Goal: Information Seeking & Learning: Learn about a topic

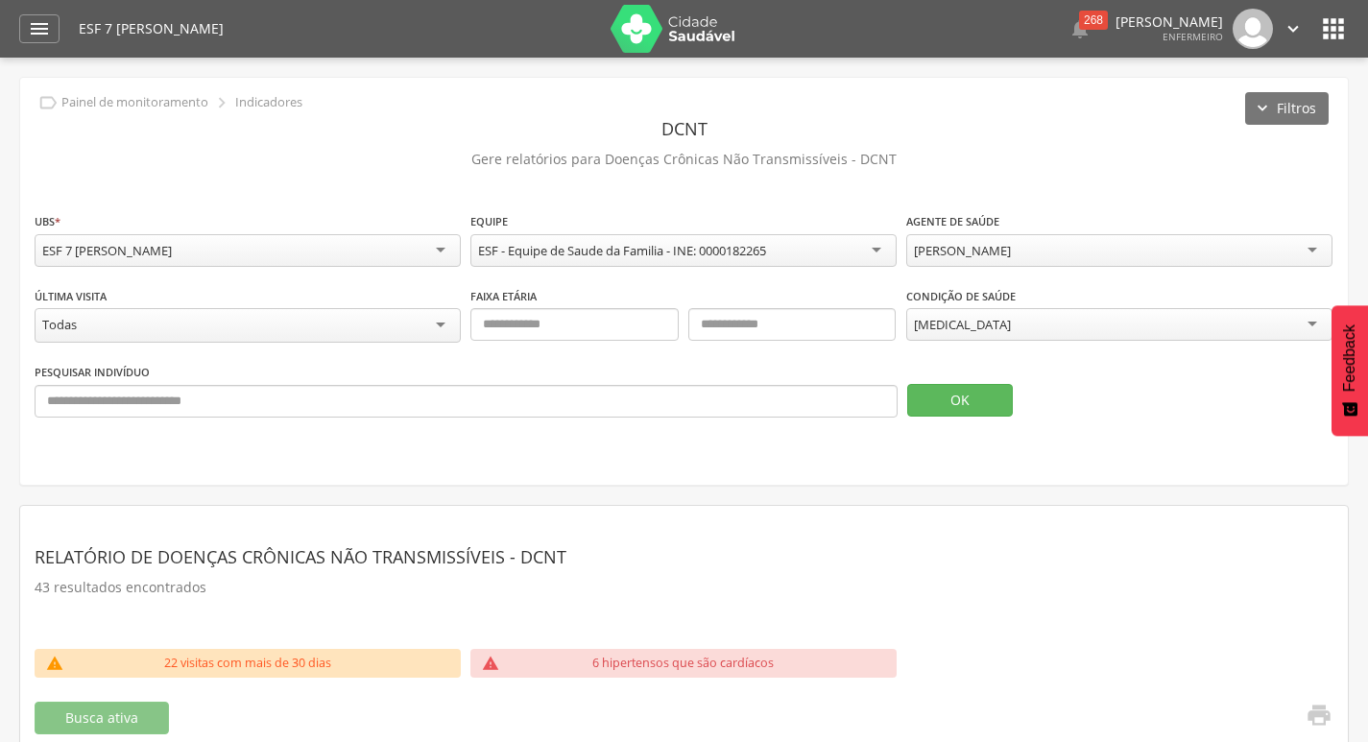
click at [975, 321] on div "[MEDICAL_DATA]" at bounding box center [1120, 324] width 426 height 33
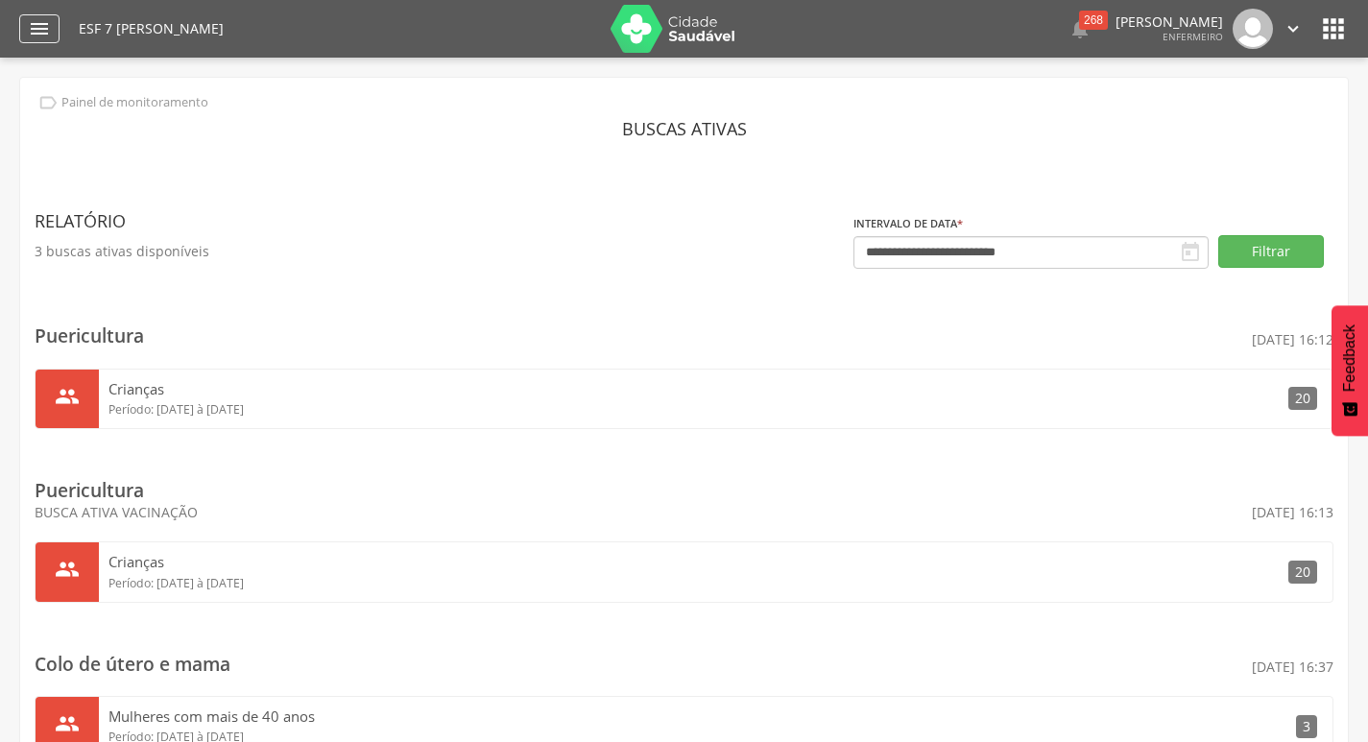
click at [25, 24] on div "" at bounding box center [39, 28] width 40 height 29
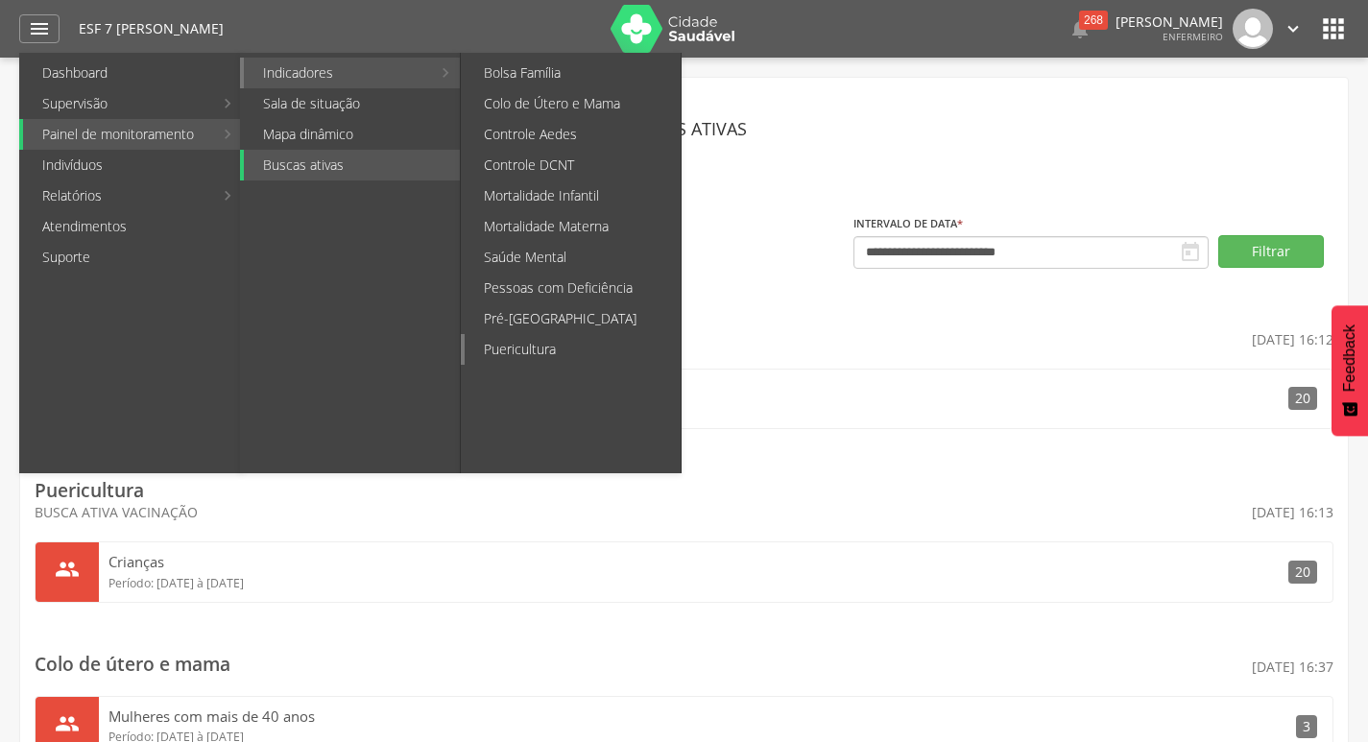
click at [561, 348] on link "Puericultura" at bounding box center [573, 349] width 216 height 31
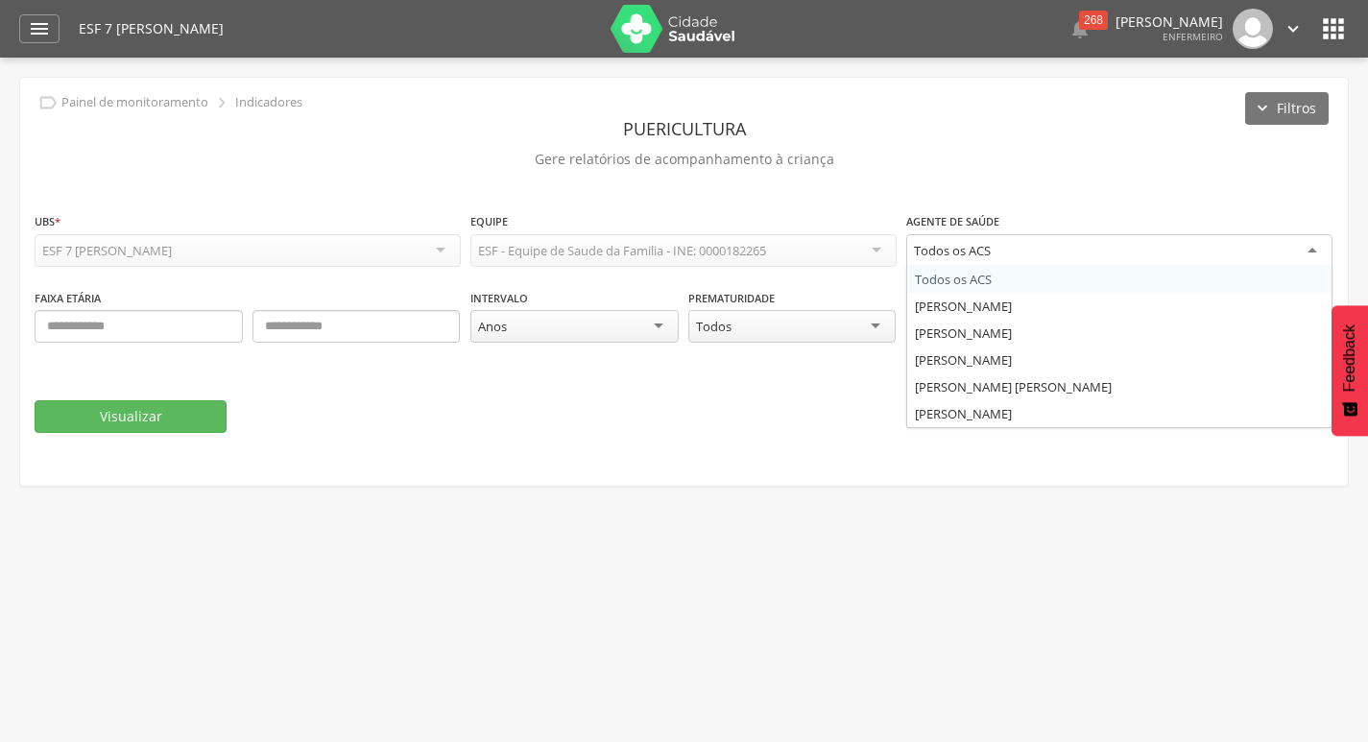
click at [985, 246] on div "Todos os ACS" at bounding box center [952, 250] width 77 height 17
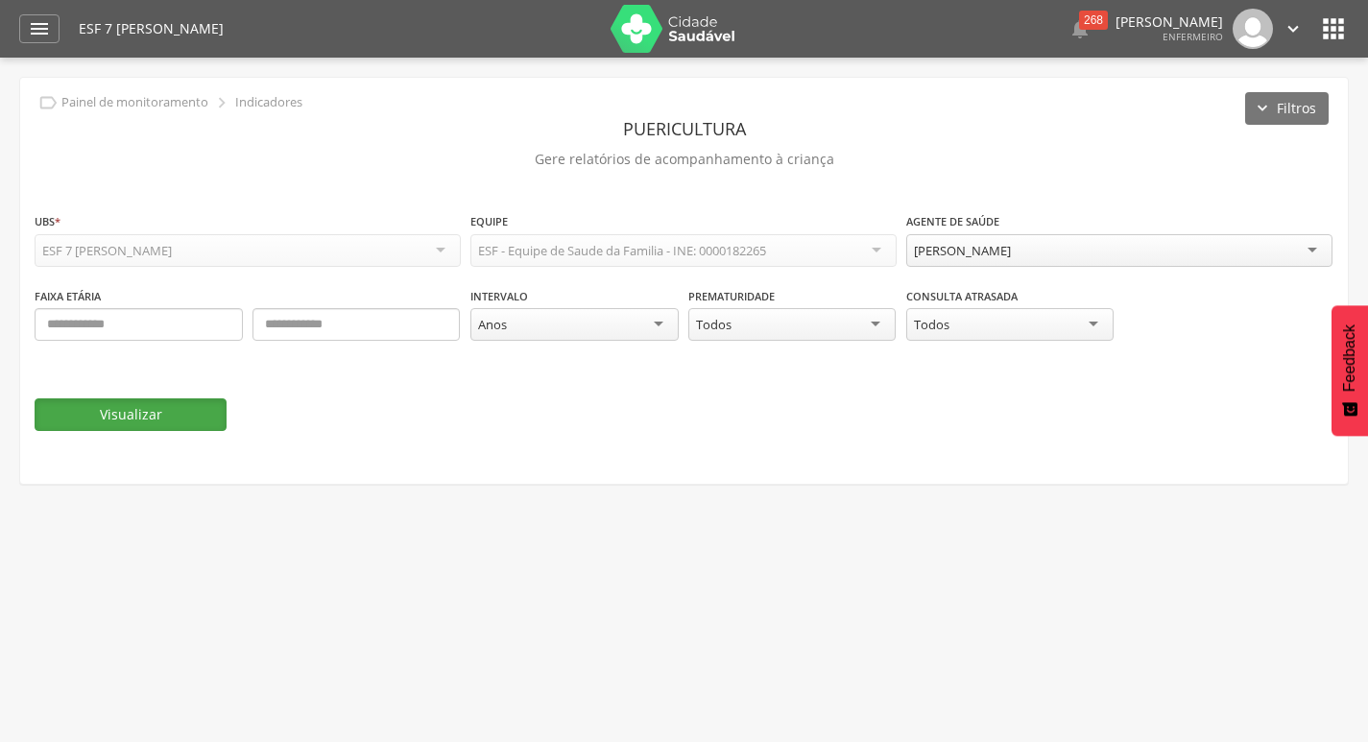
click at [118, 411] on button "Visualizar" at bounding box center [131, 415] width 192 height 33
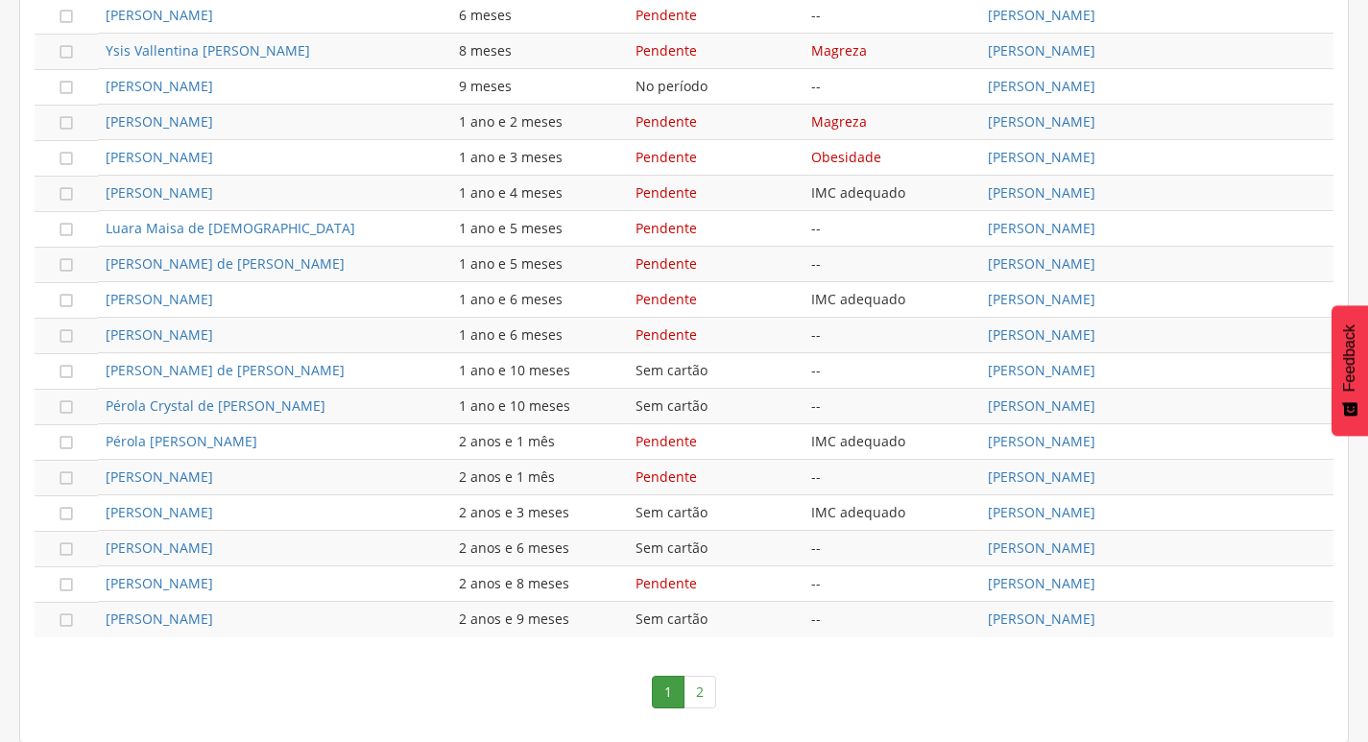
scroll to position [1129, 0]
click at [701, 694] on link "2" at bounding box center [700, 691] width 33 height 33
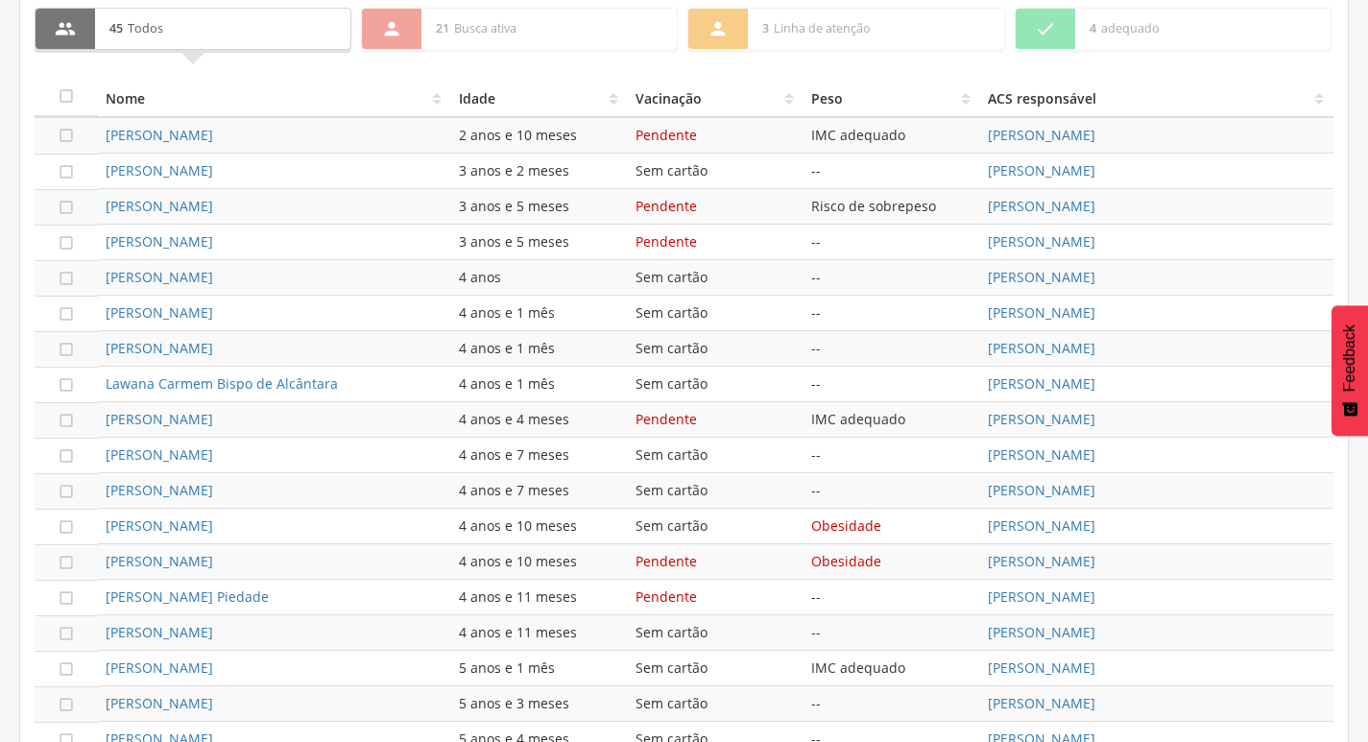
scroll to position [952, 0]
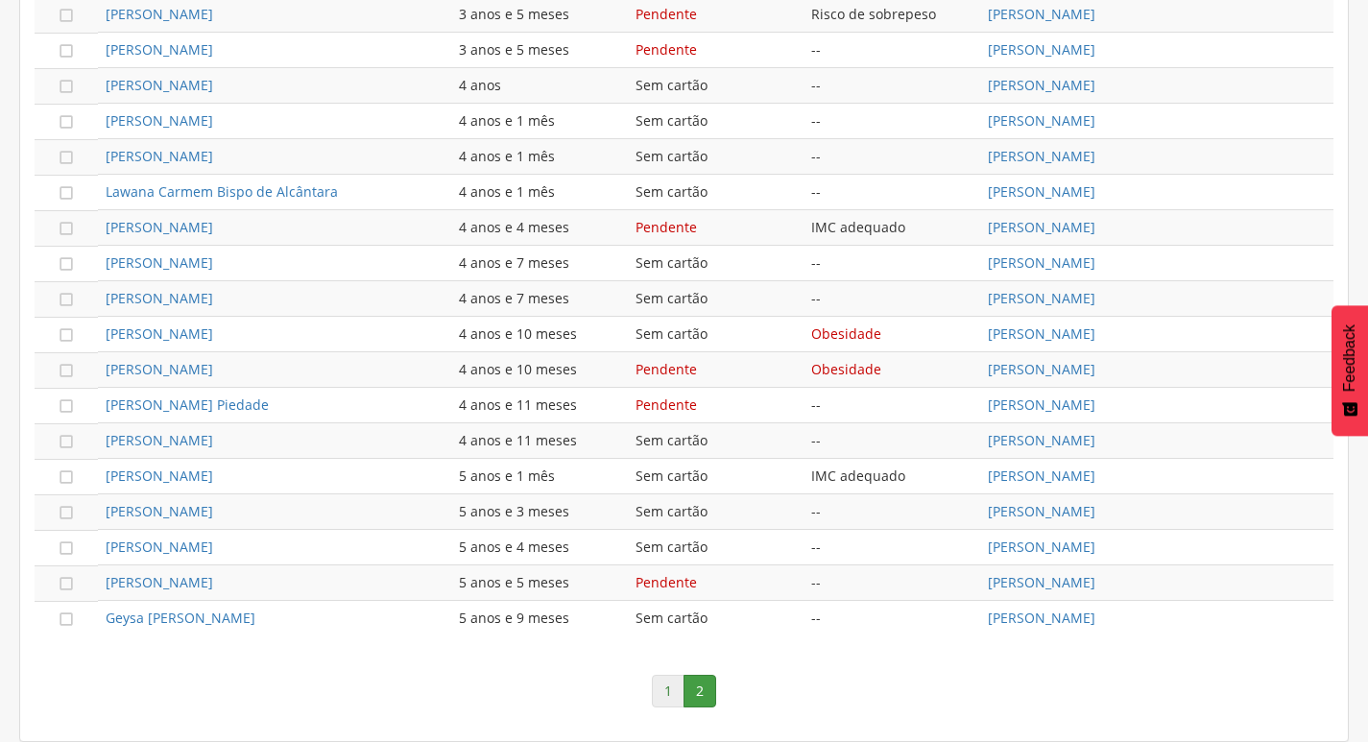
click at [667, 686] on link "1" at bounding box center [668, 691] width 33 height 33
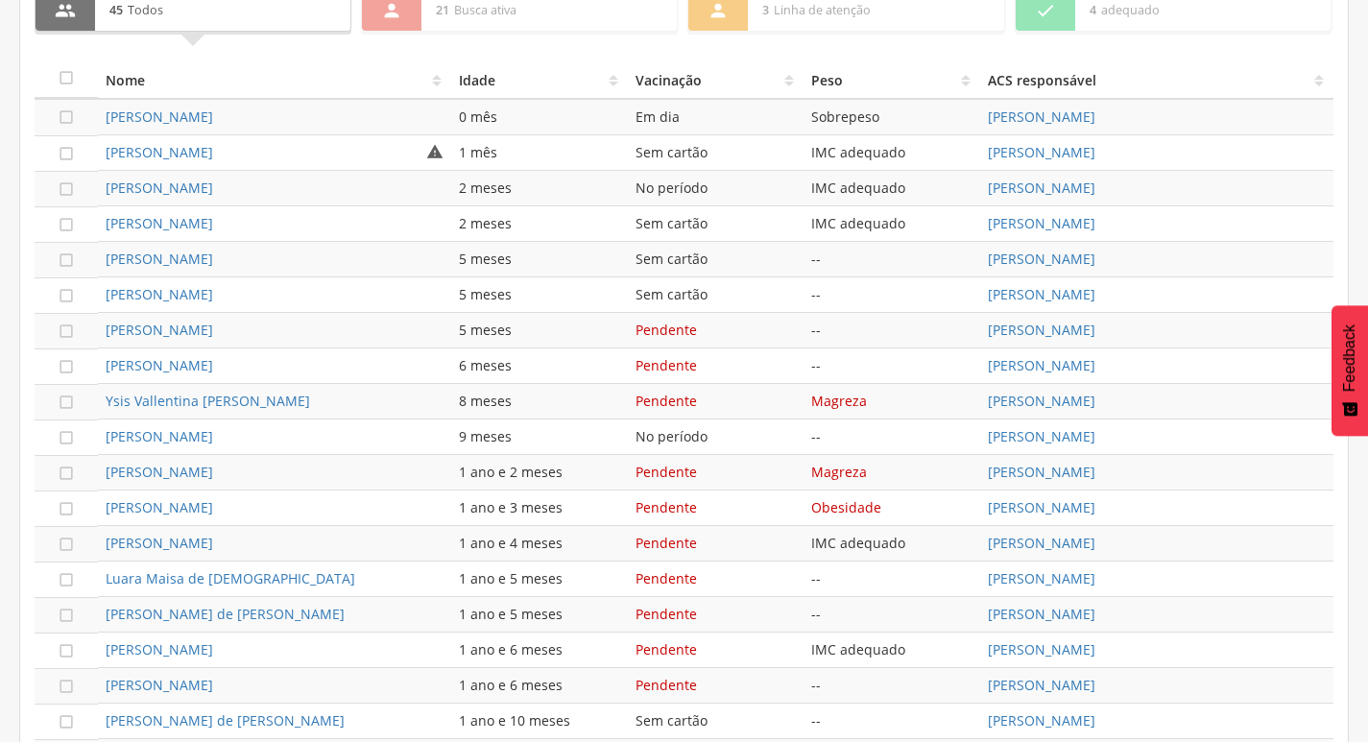
scroll to position [745, 0]
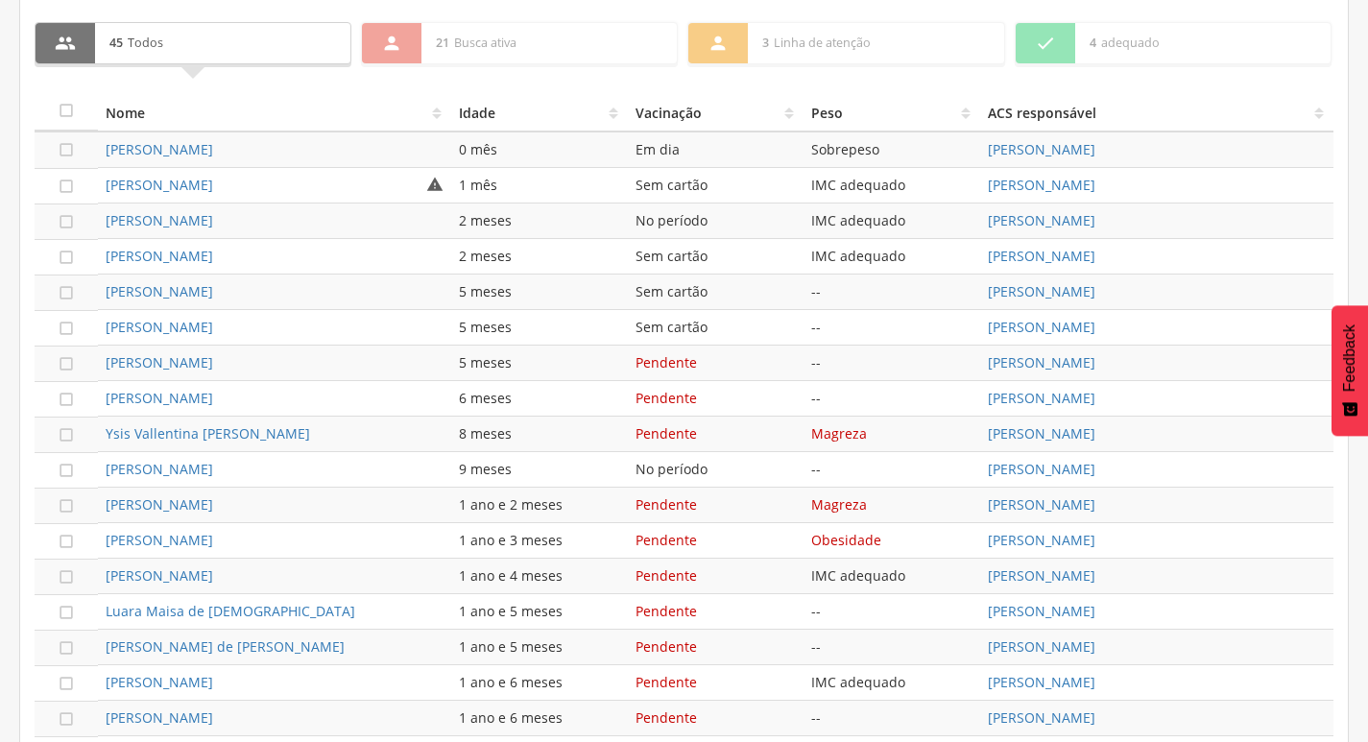
click at [298, 267] on td "[PERSON_NAME]" at bounding box center [274, 257] width 353 height 36
click at [585, 261] on div "2 meses" at bounding box center [539, 256] width 161 height 19
click at [213, 263] on link "[PERSON_NAME]" at bounding box center [160, 256] width 108 height 18
type input "**********"
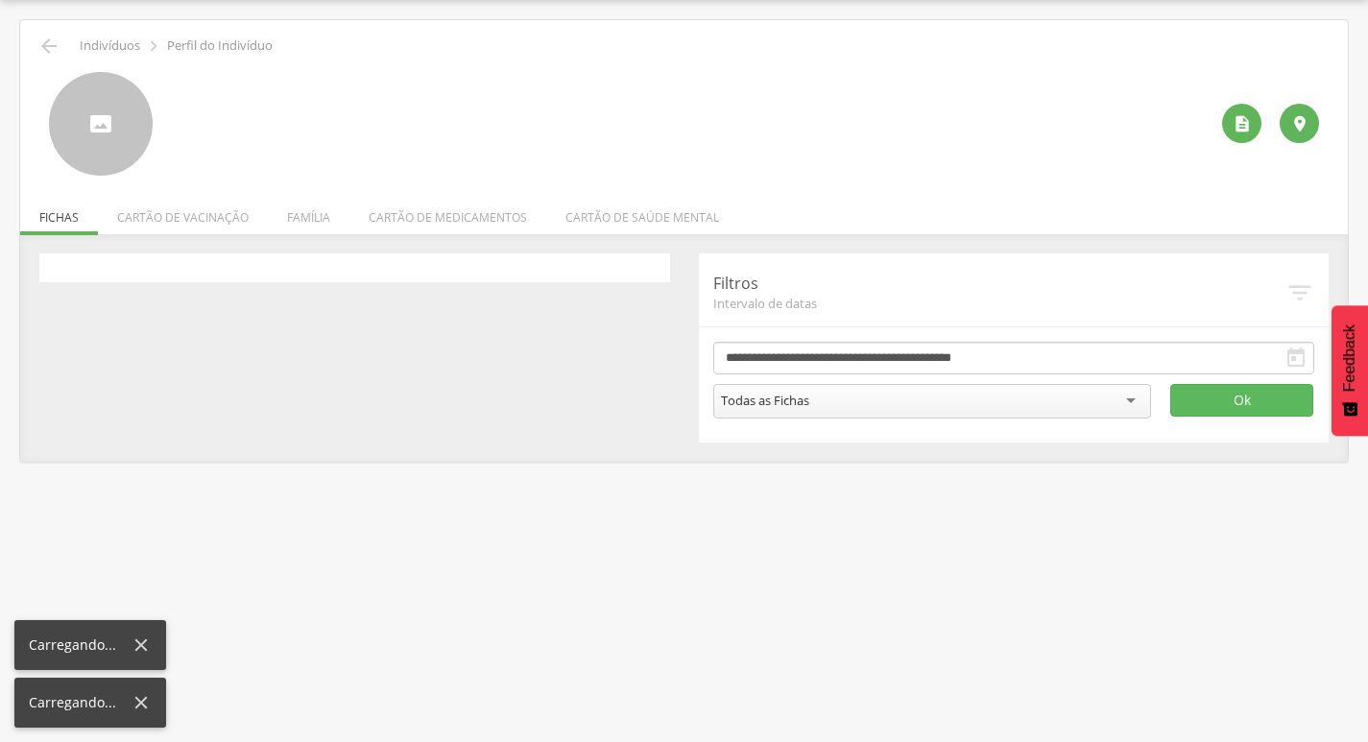
scroll to position [58, 0]
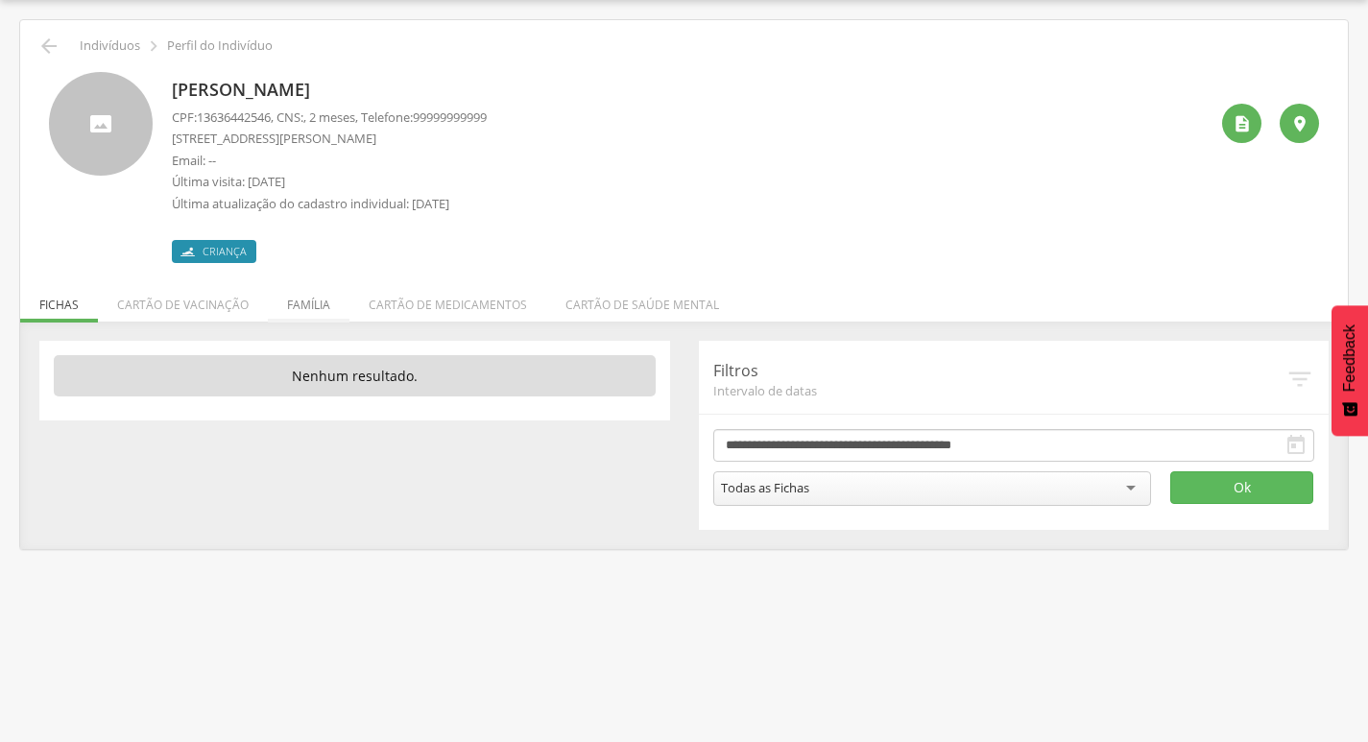
click at [306, 297] on li "Família" at bounding box center [309, 300] width 82 height 45
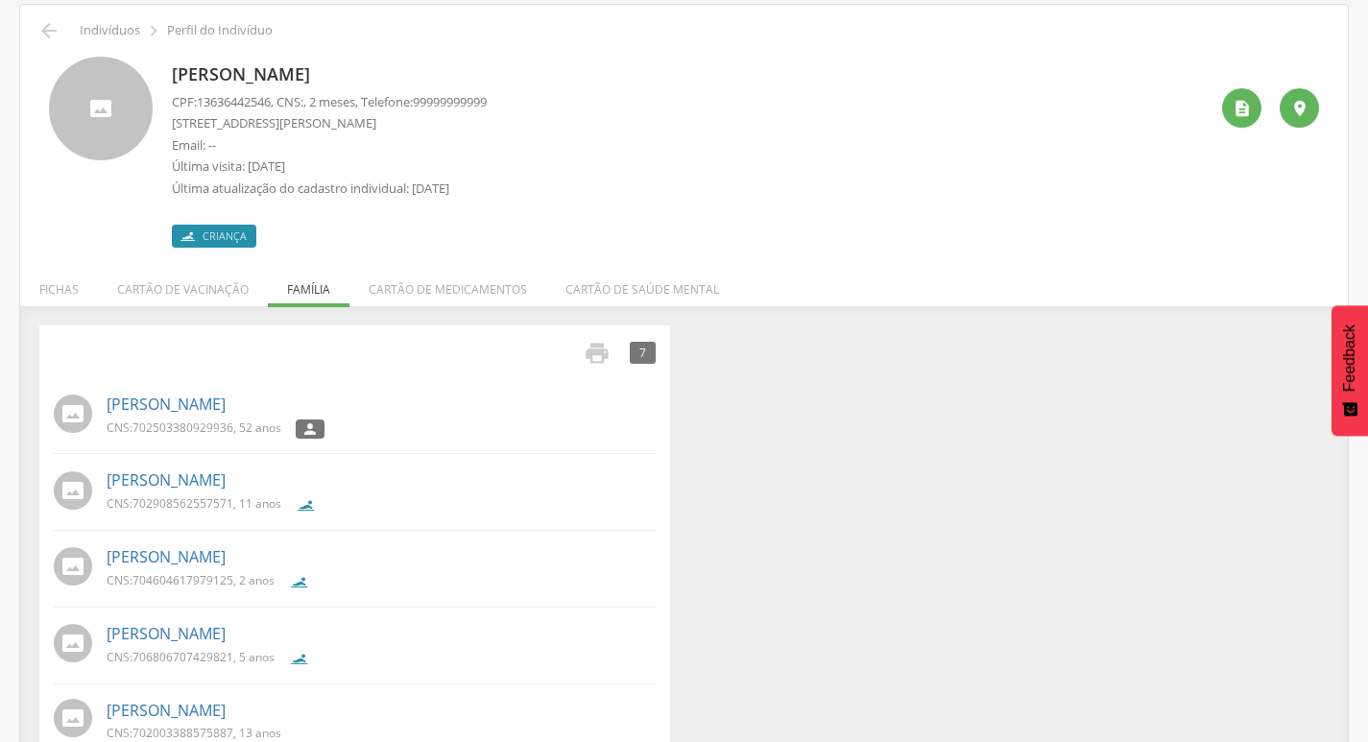
scroll to position [72, 0]
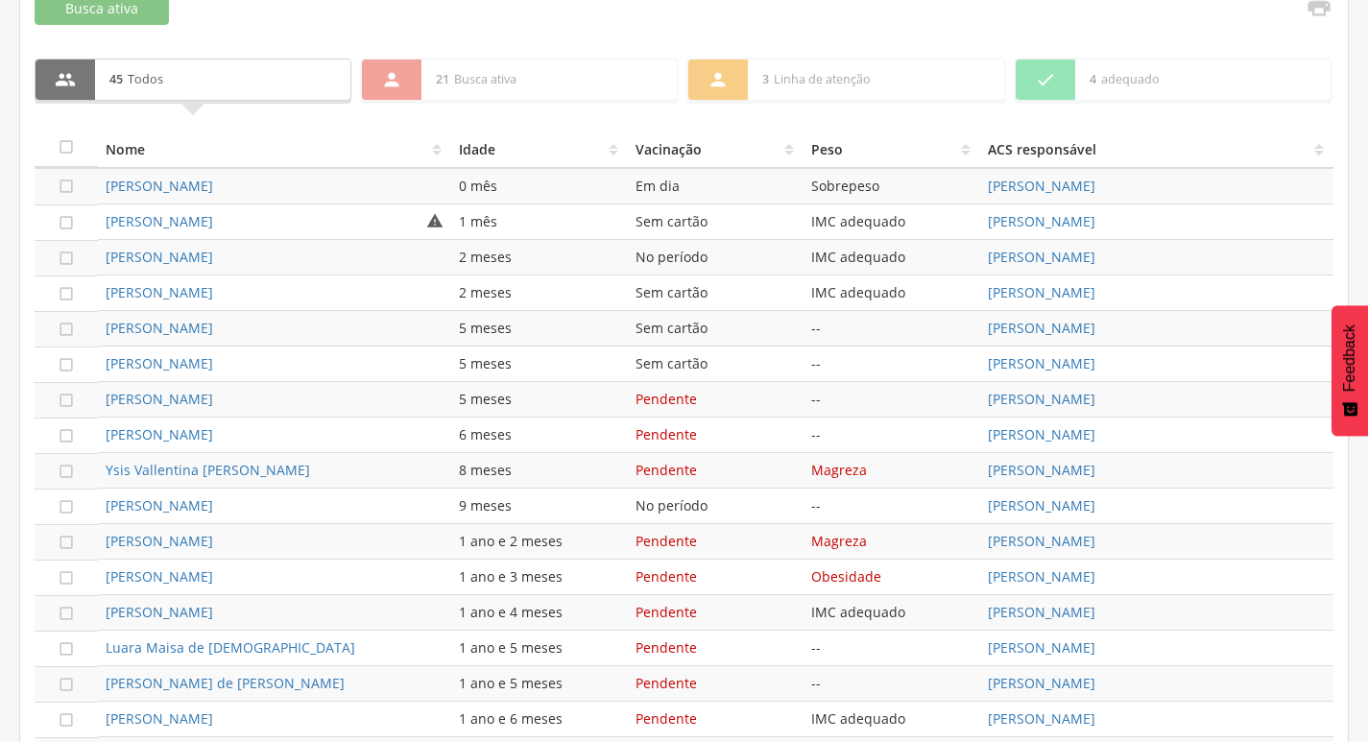
scroll to position [744, 0]
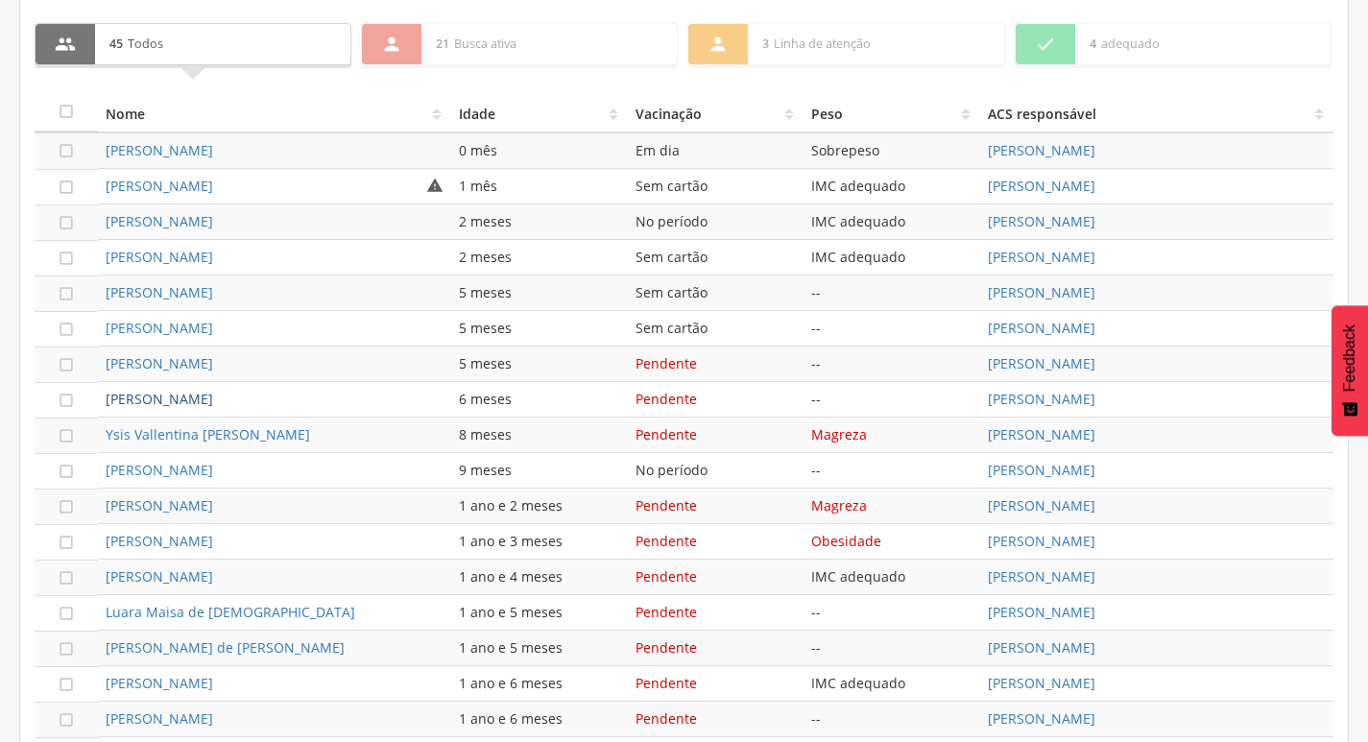
click at [151, 394] on link "[PERSON_NAME]" at bounding box center [160, 399] width 108 height 18
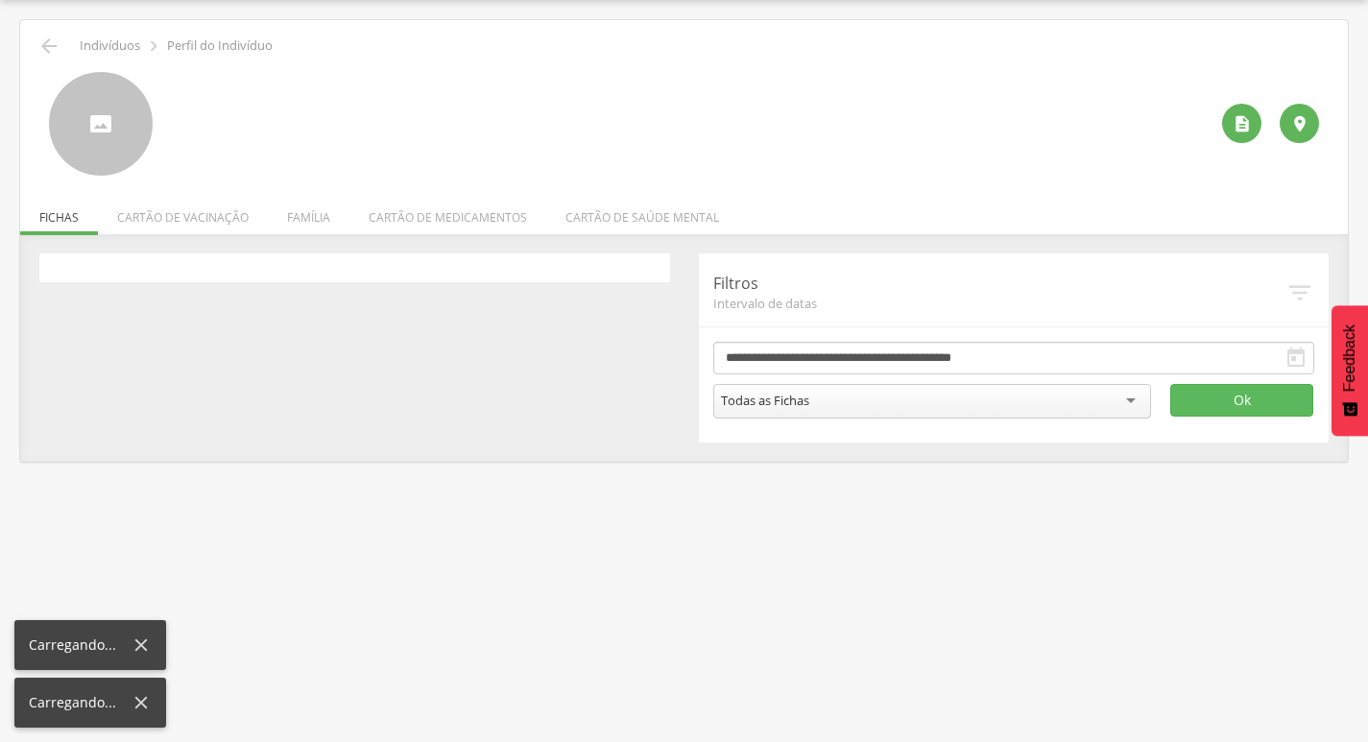
scroll to position [58, 0]
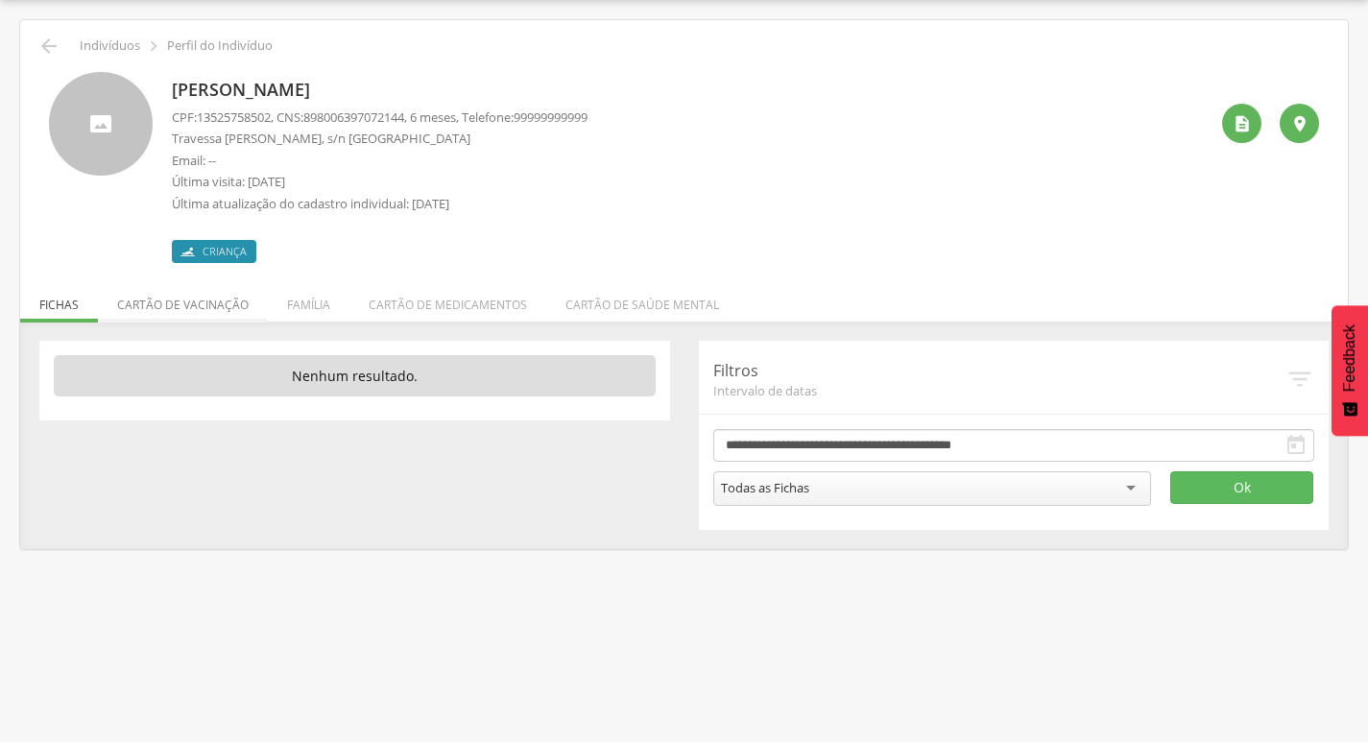
click at [178, 303] on li "Cartão de vacinação" at bounding box center [183, 300] width 170 height 45
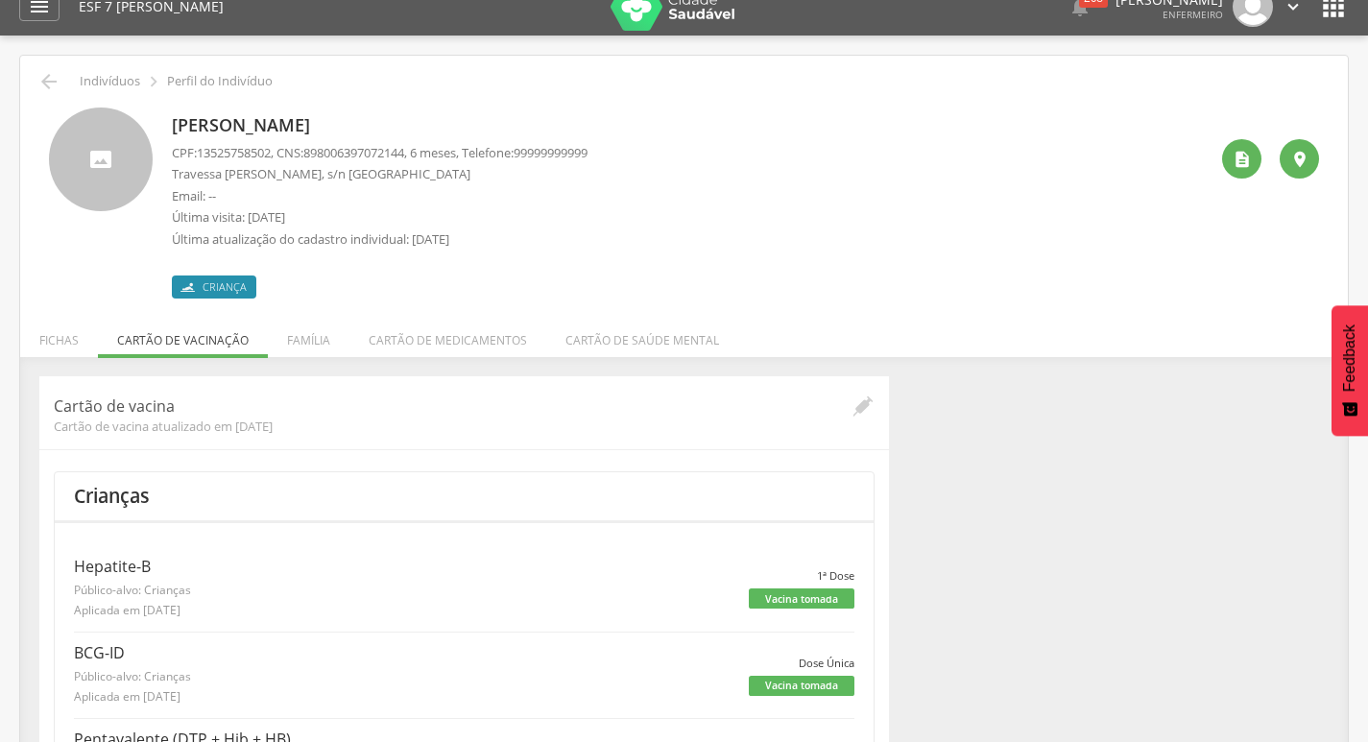
scroll to position [0, 0]
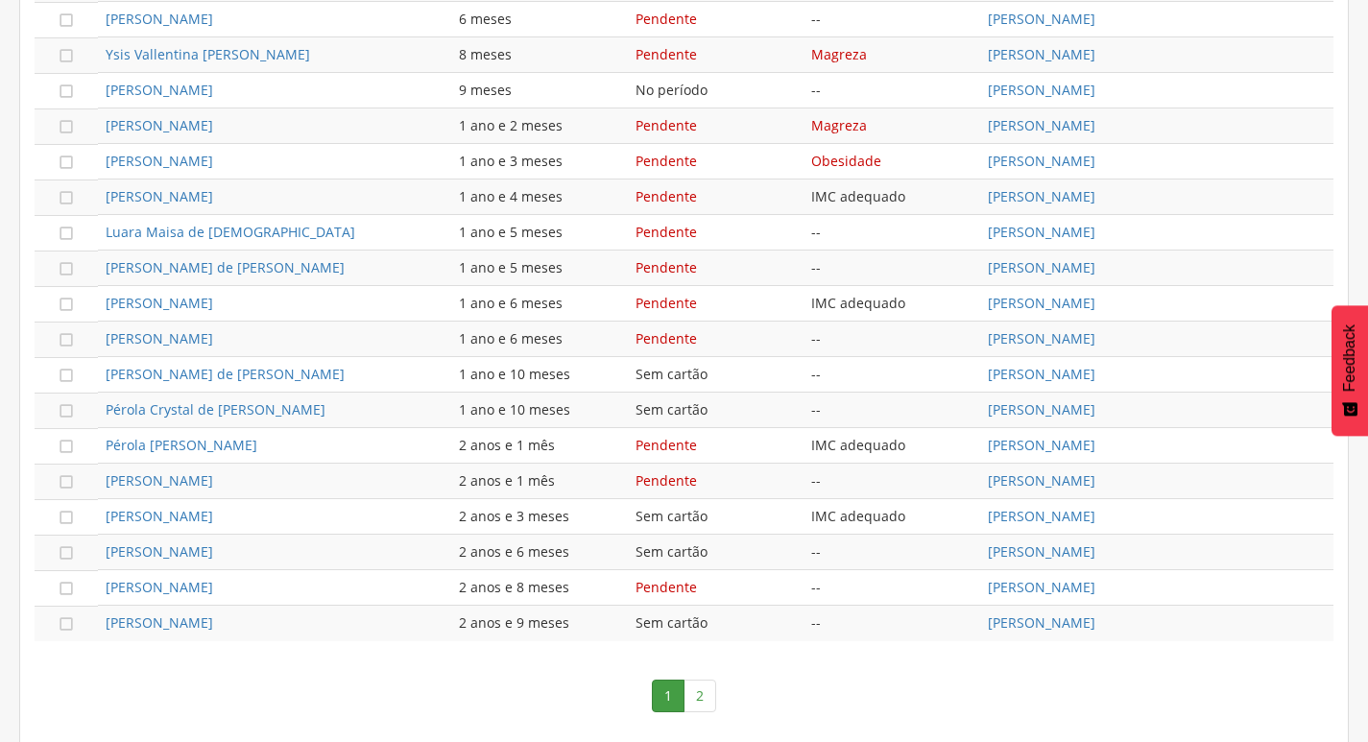
scroll to position [1129, 0]
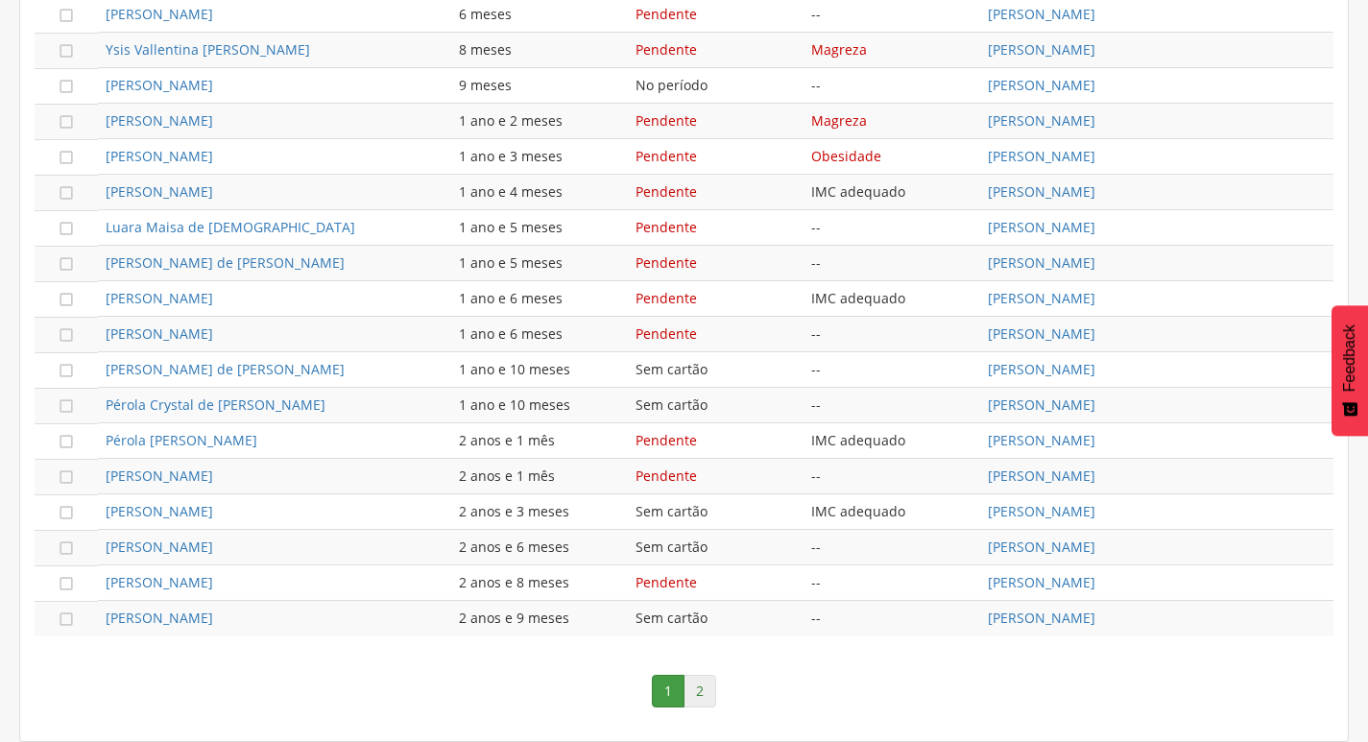
click at [691, 697] on link "2" at bounding box center [700, 691] width 33 height 33
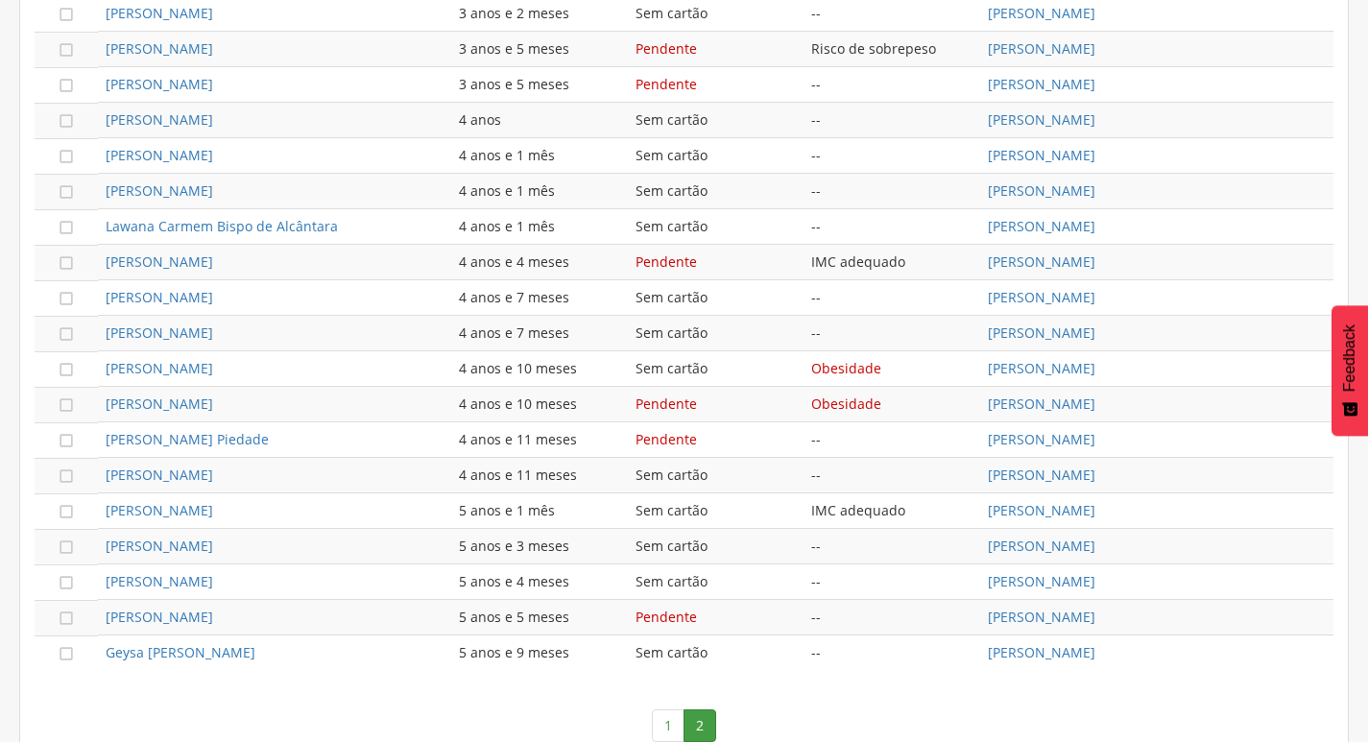
scroll to position [952, 0]
